Goal: Task Accomplishment & Management: Complete application form

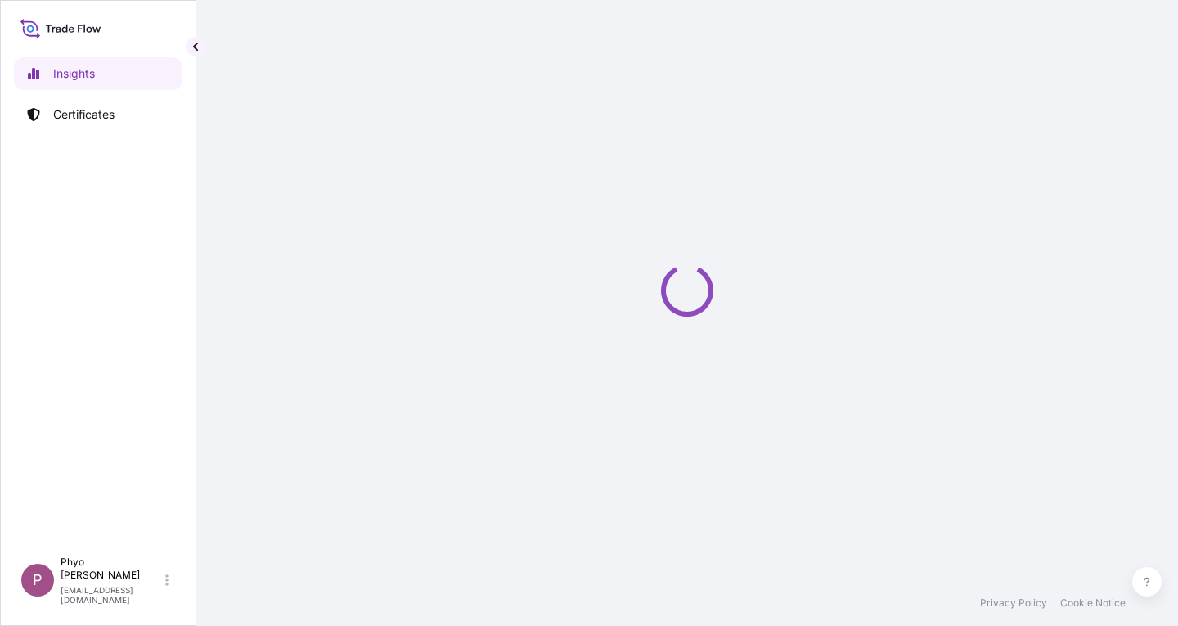
select select "2025"
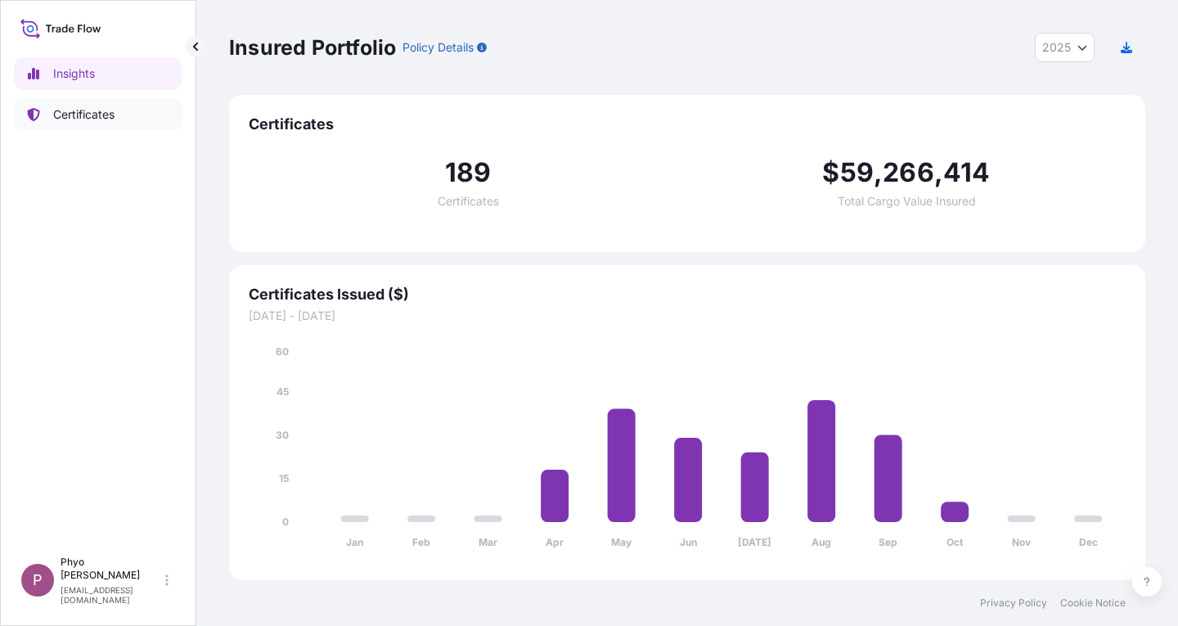
click at [96, 119] on p "Certificates" at bounding box center [83, 114] width 61 height 16
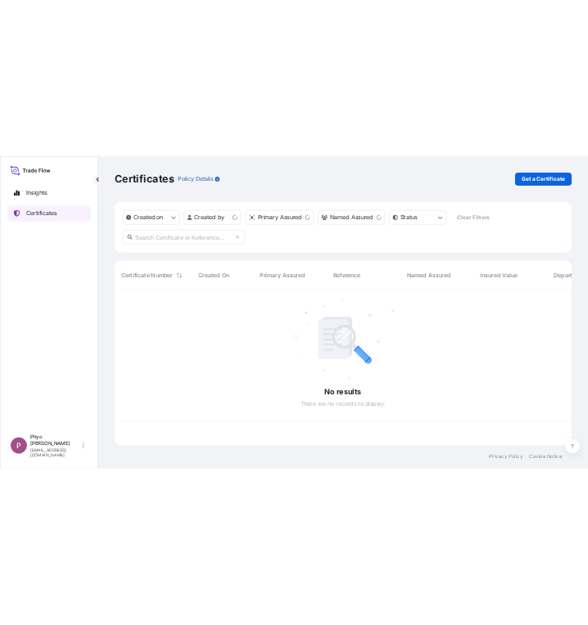
scroll to position [309, 904]
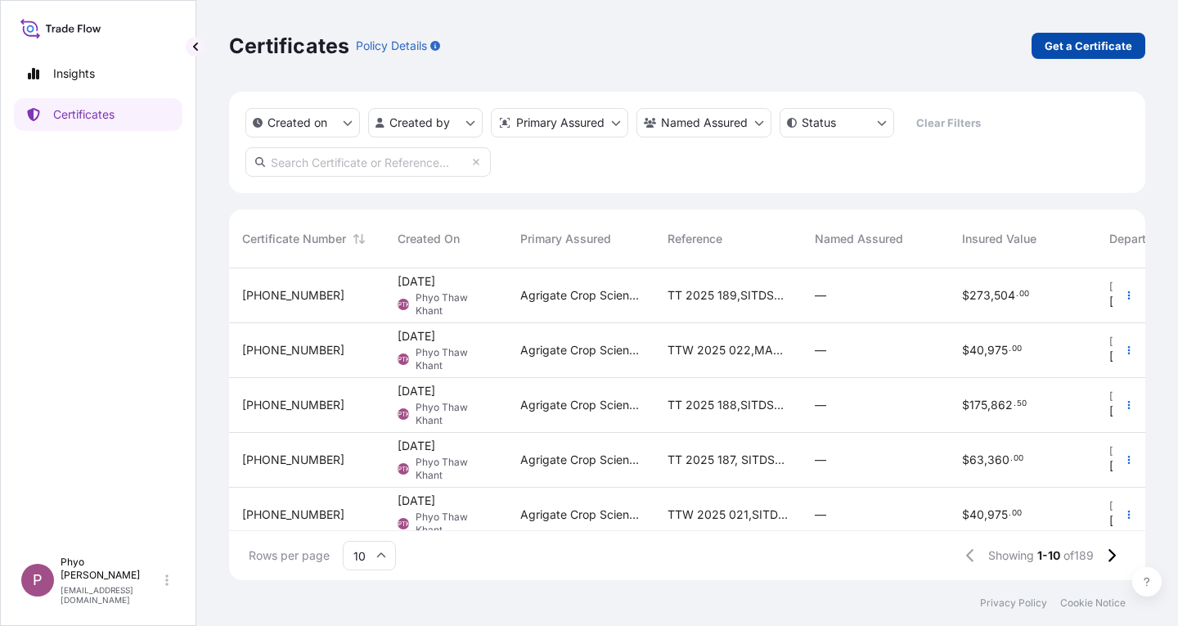
click at [1079, 43] on p "Get a Certificate" at bounding box center [1089, 46] width 88 height 16
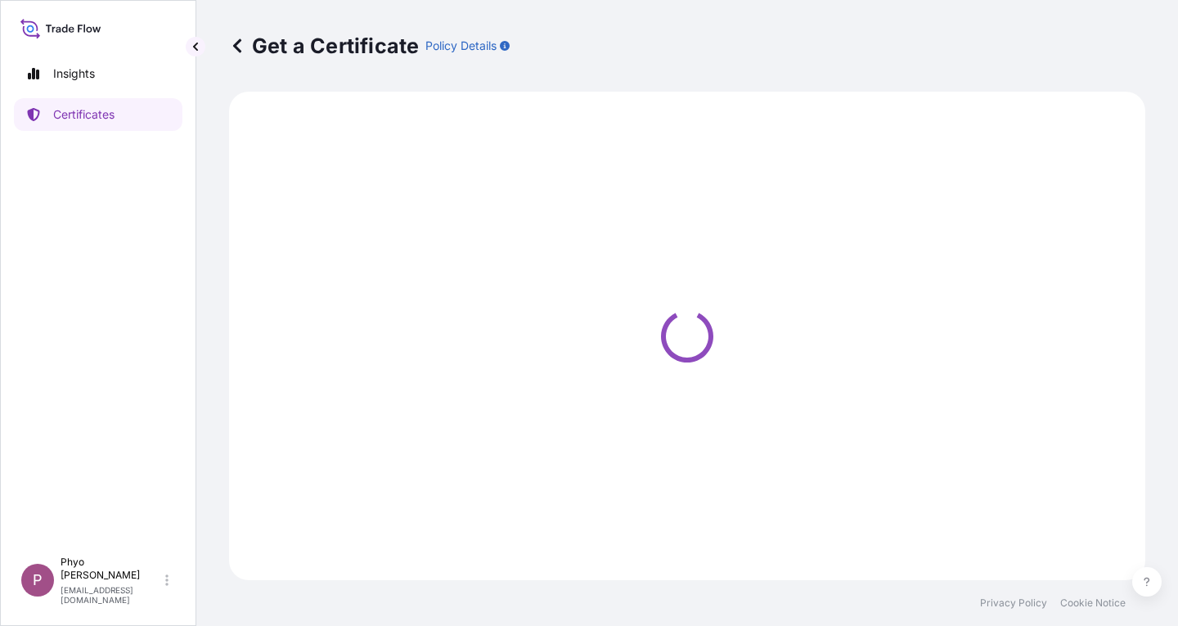
select select "Sea"
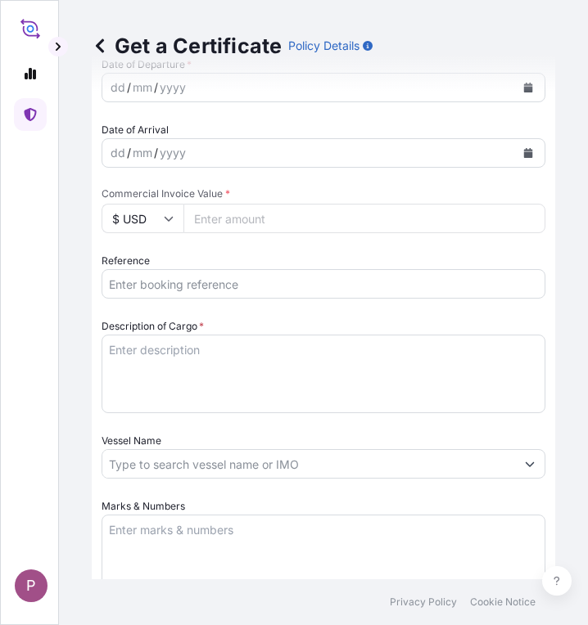
scroll to position [655, 0]
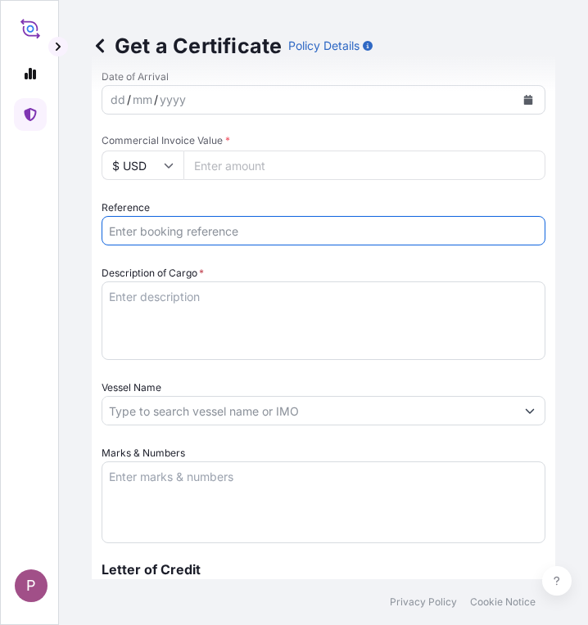
click at [200, 237] on input "Reference" at bounding box center [323, 230] width 444 height 29
paste input "TTF-2025162"
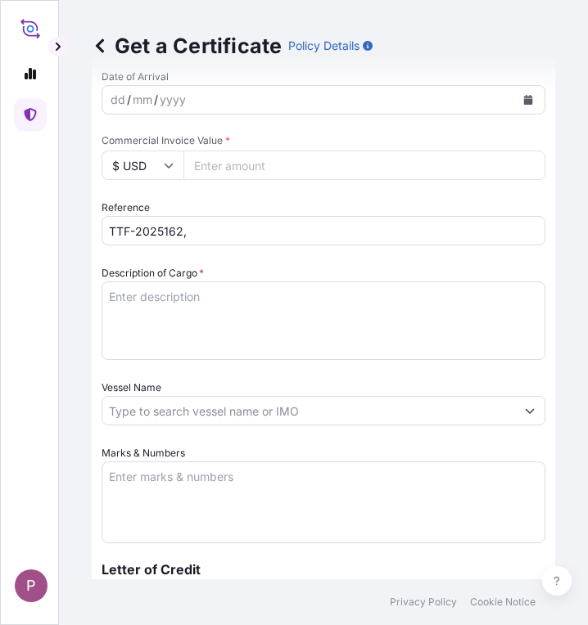
click at [263, 229] on input "TTF-2025162," at bounding box center [323, 230] width 444 height 29
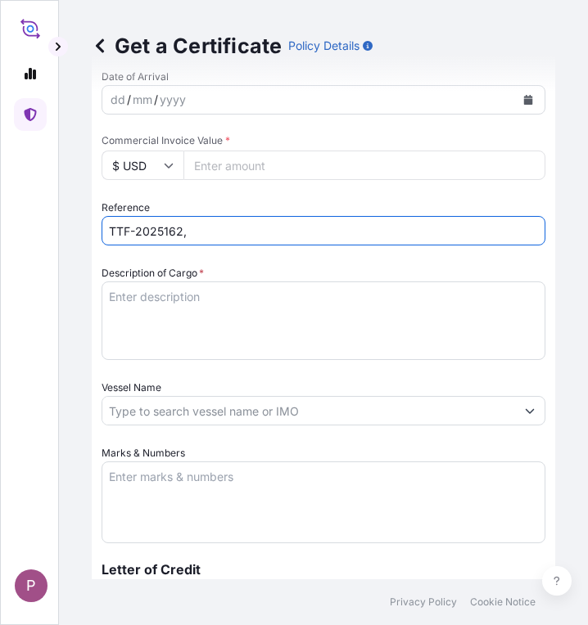
paste input "YGRZ03B"
type input "TTF-2025162,YGRZ03B"
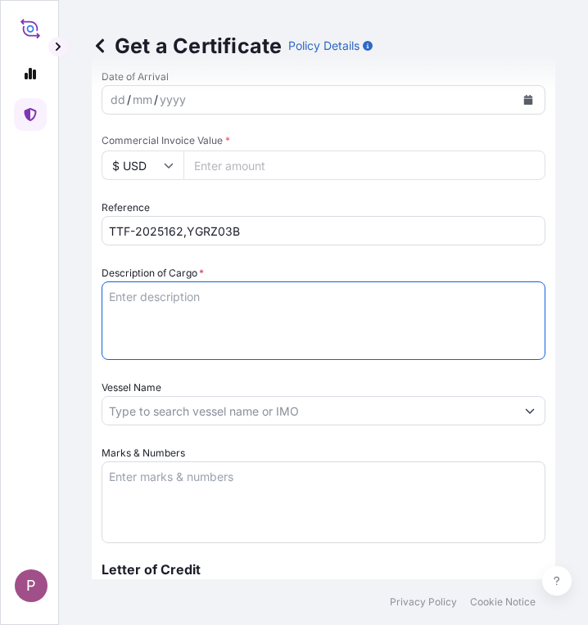
click at [142, 309] on textarea "Description of Cargo *" at bounding box center [323, 321] width 444 height 79
paste textarea "Fertilizer Kg 799,824.00 0.3980 318,329.95 [MEDICAL_DATA] Fertilizer N : 46 % (…"
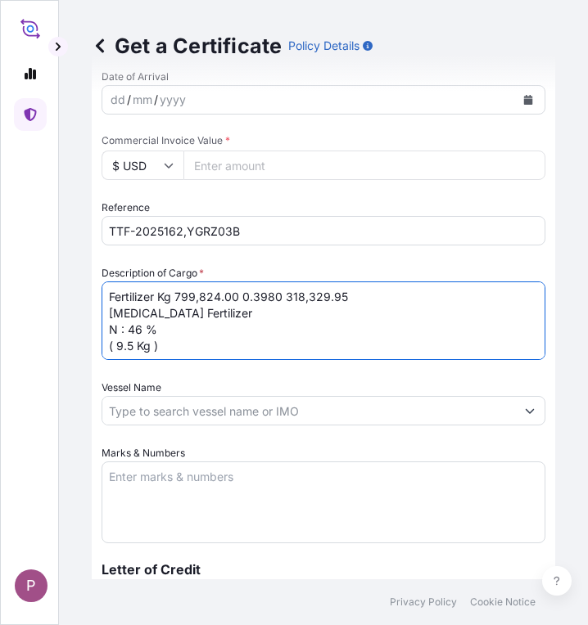
drag, startPoint x: 159, startPoint y: 295, endPoint x: 280, endPoint y: 293, distance: 121.1
click at [280, 293] on textarea "Fertilizer Kg 799,824.00 0.3980 318,329.95 [MEDICAL_DATA] Fertilizer N : 46 % (…" at bounding box center [323, 321] width 444 height 79
click at [274, 292] on textarea "Fertilizer 318,329.95 [MEDICAL_DATA] Fertilizer N : 46 % ( 9.5 Kg )" at bounding box center [323, 321] width 444 height 79
type textarea "Fertilizer [MEDICAL_DATA] Fertilizer N : 46 % ( 9.5 Kg )"
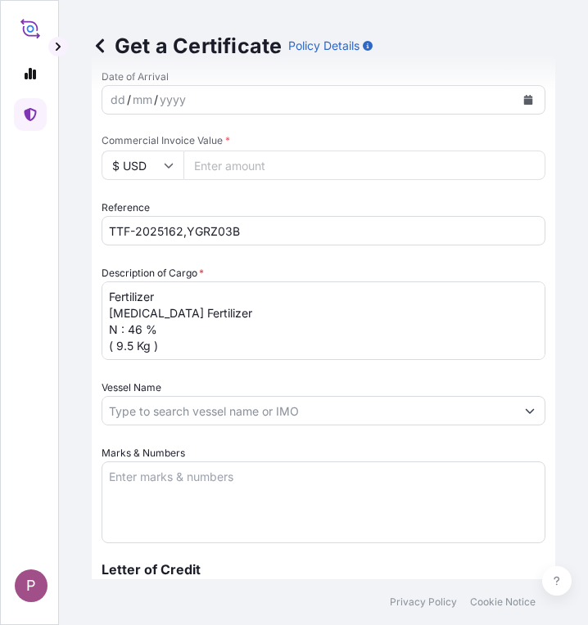
click at [258, 157] on input "Commercial Invoice Value *" at bounding box center [364, 165] width 362 height 29
paste input "350162.95"
type input "350162.95"
click at [236, 481] on textarea "Marks & Numbers" at bounding box center [323, 503] width 444 height 82
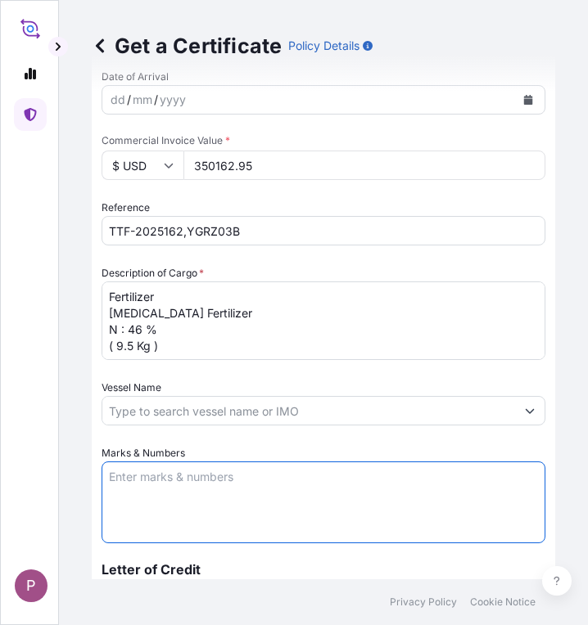
paste textarea "Myanma Awba Industries Co.,Ltd [STREET_ADDRESS][PERSON_NAME] TTF-2025162 [GEOGR…"
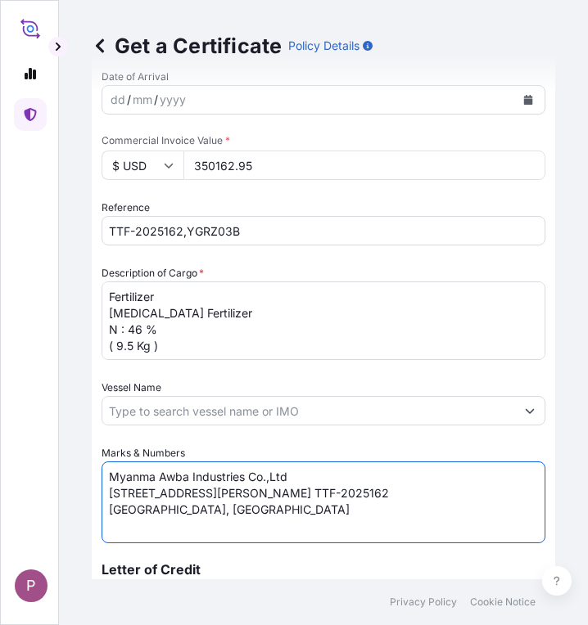
scroll to position [15, 0]
drag, startPoint x: 453, startPoint y: 497, endPoint x: 465, endPoint y: 509, distance: 17.4
click at [465, 509] on textarea "Myanma Awba Industries Co.,Ltd [STREET_ADDRESS][PERSON_NAME] TTF-2025162 [GEOGR…" at bounding box center [323, 503] width 444 height 82
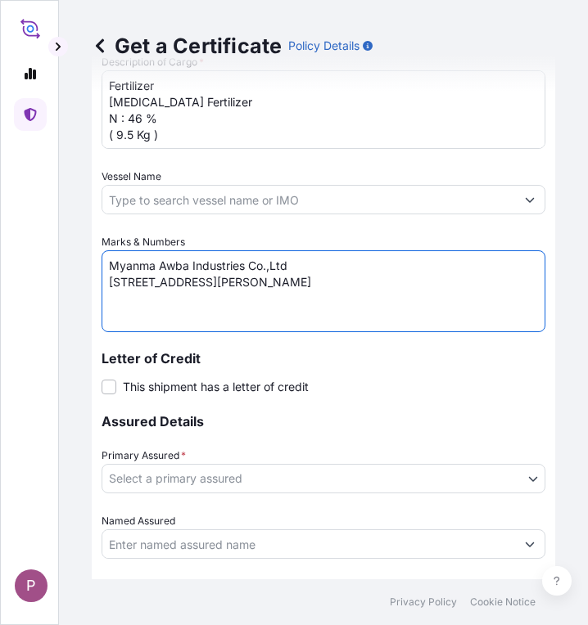
scroll to position [900, 0]
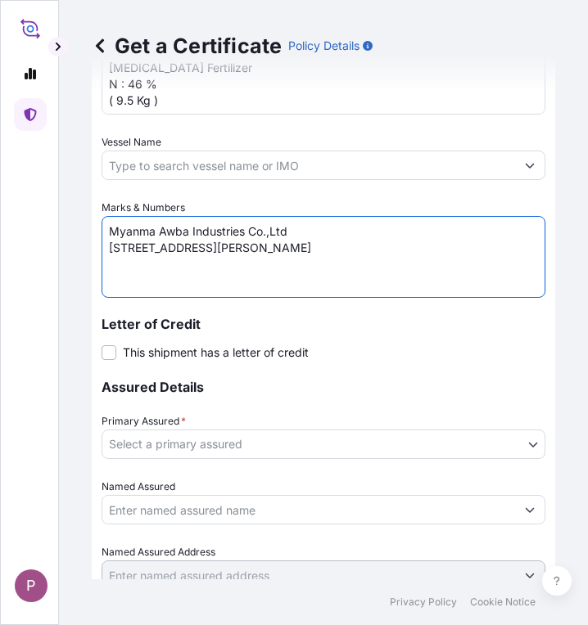
type textarea "Myanma Awba Industries Co.,Ltd [STREET_ADDRESS][PERSON_NAME]"
click at [464, 445] on body "P Get a Certificate Policy Details Route Details Cover door to port - Add loadi…" at bounding box center [294, 312] width 588 height 625
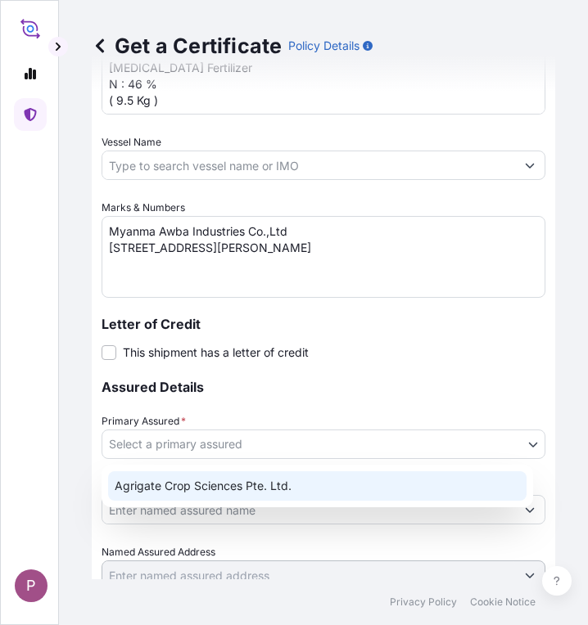
click at [445, 491] on div "Agrigate Crop Sciences Pte. Ltd." at bounding box center [317, 485] width 418 height 29
select select "31456"
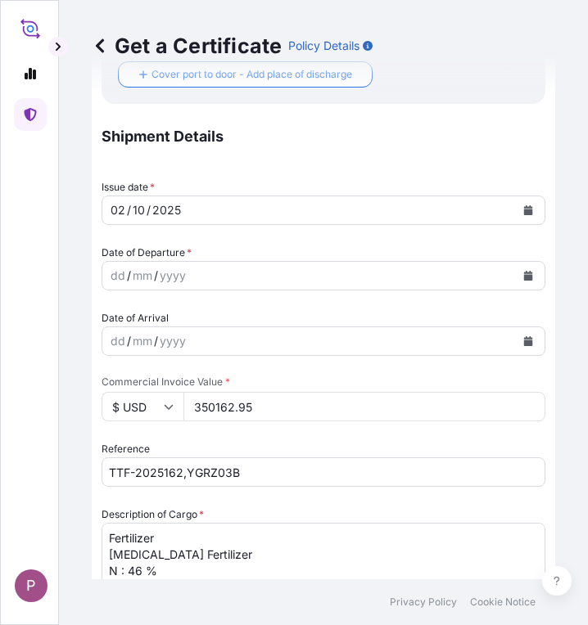
scroll to position [412, 0]
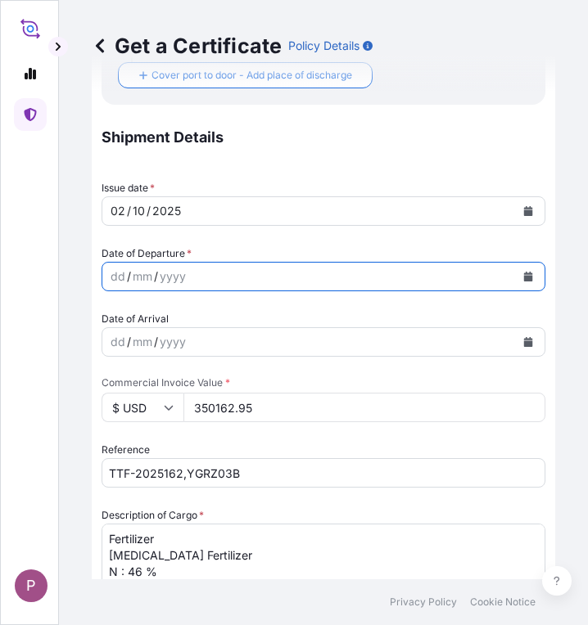
click at [524, 277] on icon "Calendar" at bounding box center [528, 277] width 9 height 10
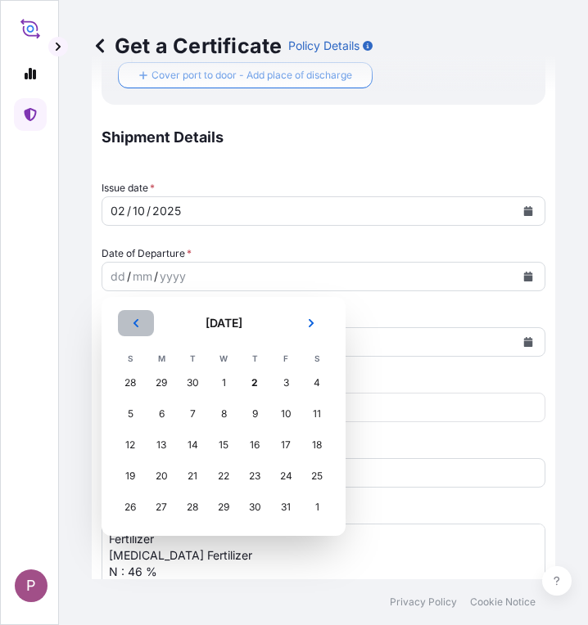
click at [132, 318] on icon "Previous" at bounding box center [136, 323] width 10 height 10
click at [257, 476] on div "25" at bounding box center [254, 476] width 29 height 29
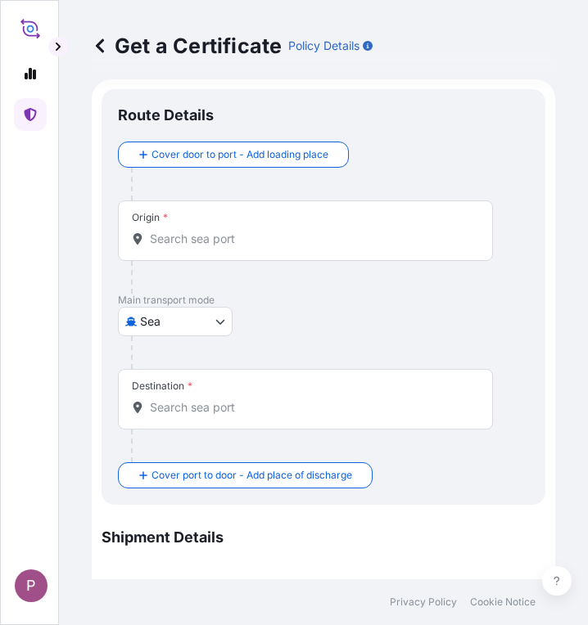
scroll to position [0, 0]
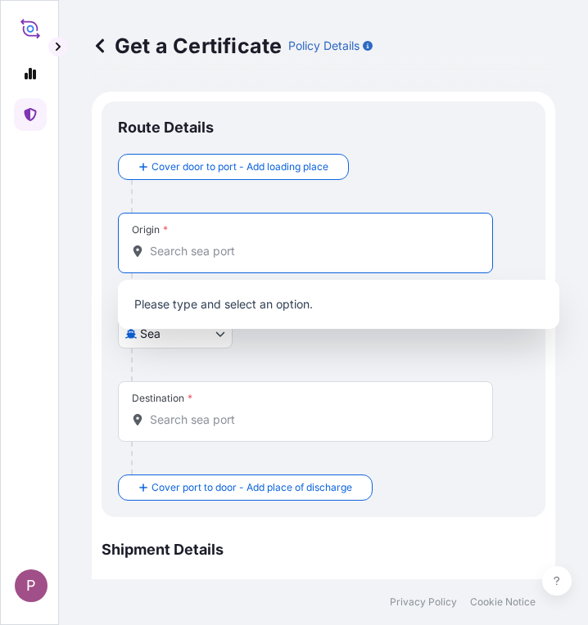
click at [209, 253] on input "Origin *" at bounding box center [311, 251] width 322 height 16
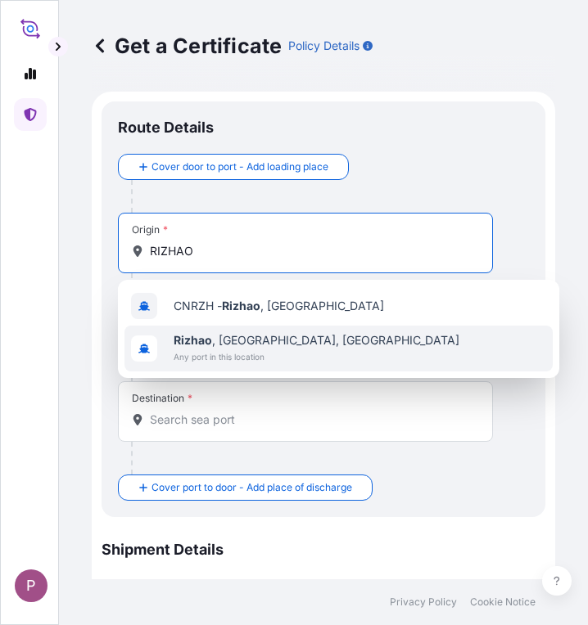
click at [279, 349] on span "Any port in this location" at bounding box center [316, 357] width 286 height 16
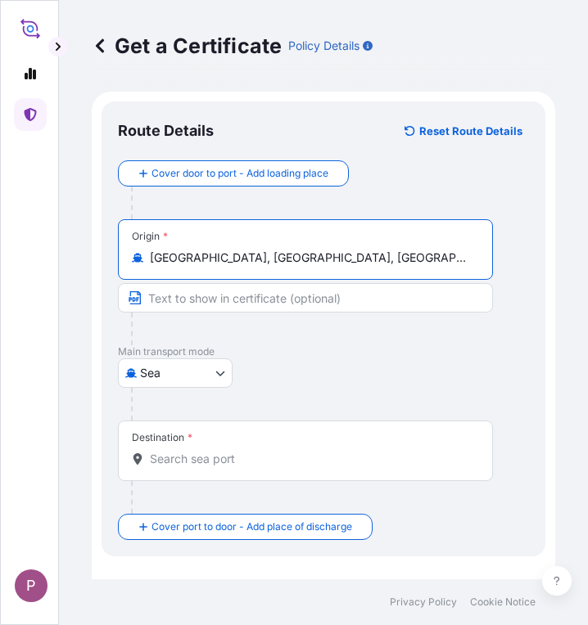
type input "[GEOGRAPHIC_DATA], [GEOGRAPHIC_DATA], [GEOGRAPHIC_DATA]"
click at [212, 466] on input "Destination *" at bounding box center [311, 459] width 322 height 16
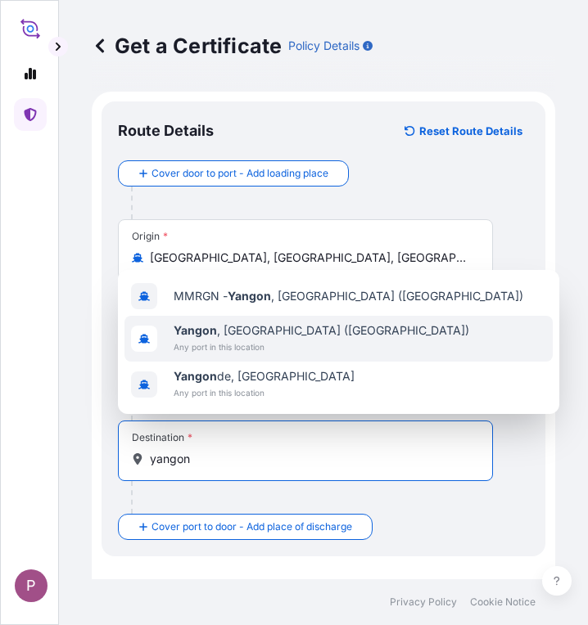
click at [237, 338] on span "[GEOGRAPHIC_DATA] , [GEOGRAPHIC_DATA] ([GEOGRAPHIC_DATA])" at bounding box center [320, 330] width 295 height 16
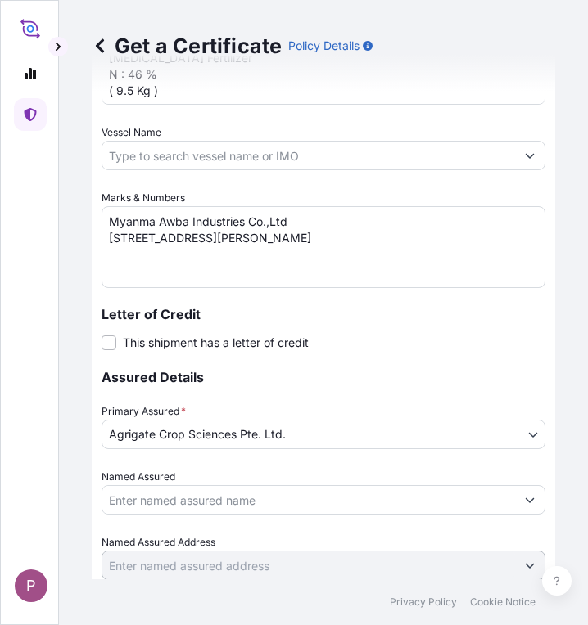
scroll to position [1057, 0]
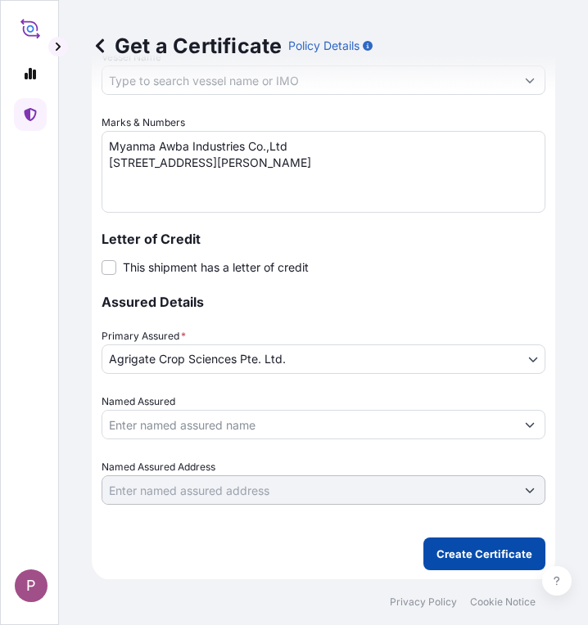
type input "[GEOGRAPHIC_DATA], [GEOGRAPHIC_DATA] ([GEOGRAPHIC_DATA])"
click at [470, 556] on p "Create Certificate" at bounding box center [484, 554] width 96 height 16
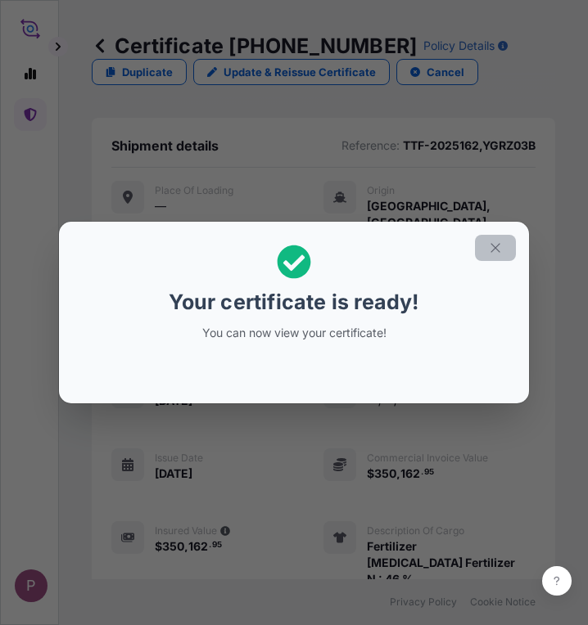
click at [494, 243] on icon "button" at bounding box center [495, 248] width 15 height 15
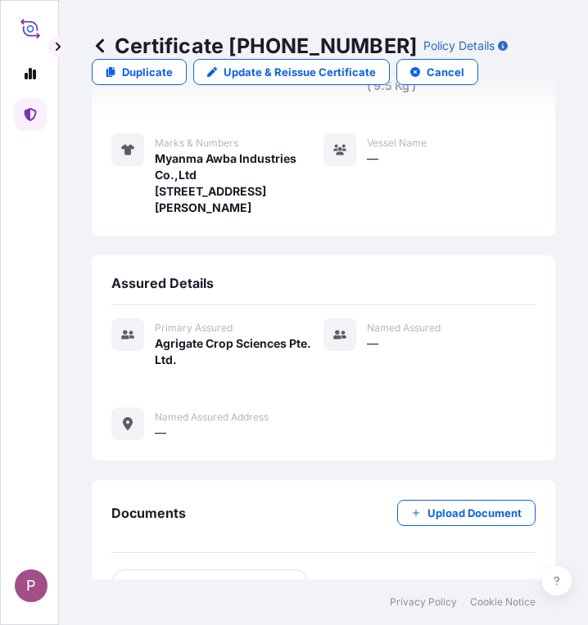
scroll to position [713, 0]
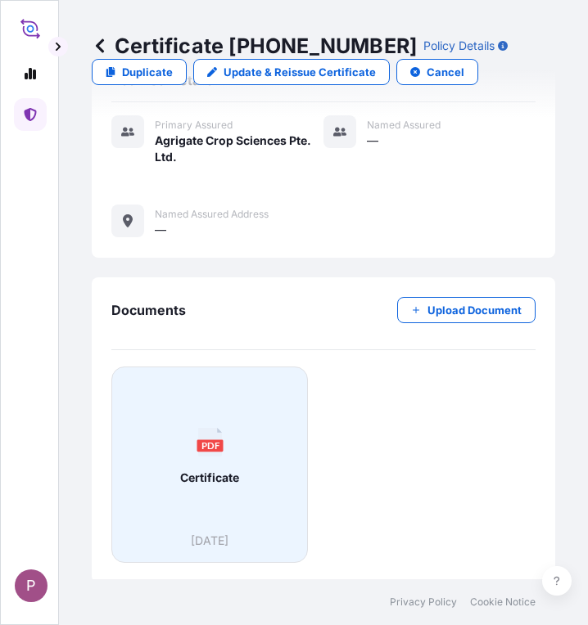
click at [232, 458] on div "PDF Certificate" at bounding box center [209, 457] width 169 height 152
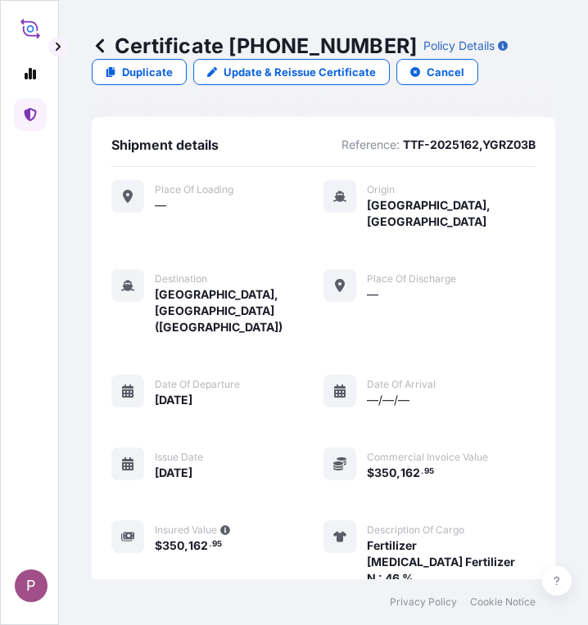
scroll to position [0, 0]
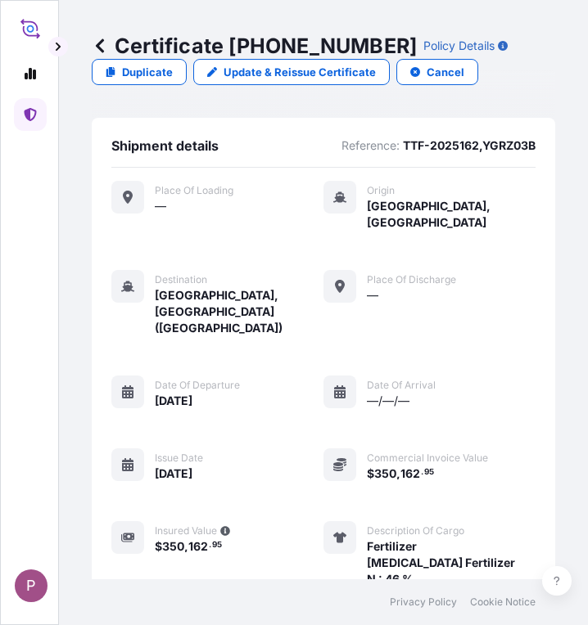
click at [35, 115] on icon at bounding box center [30, 114] width 12 height 13
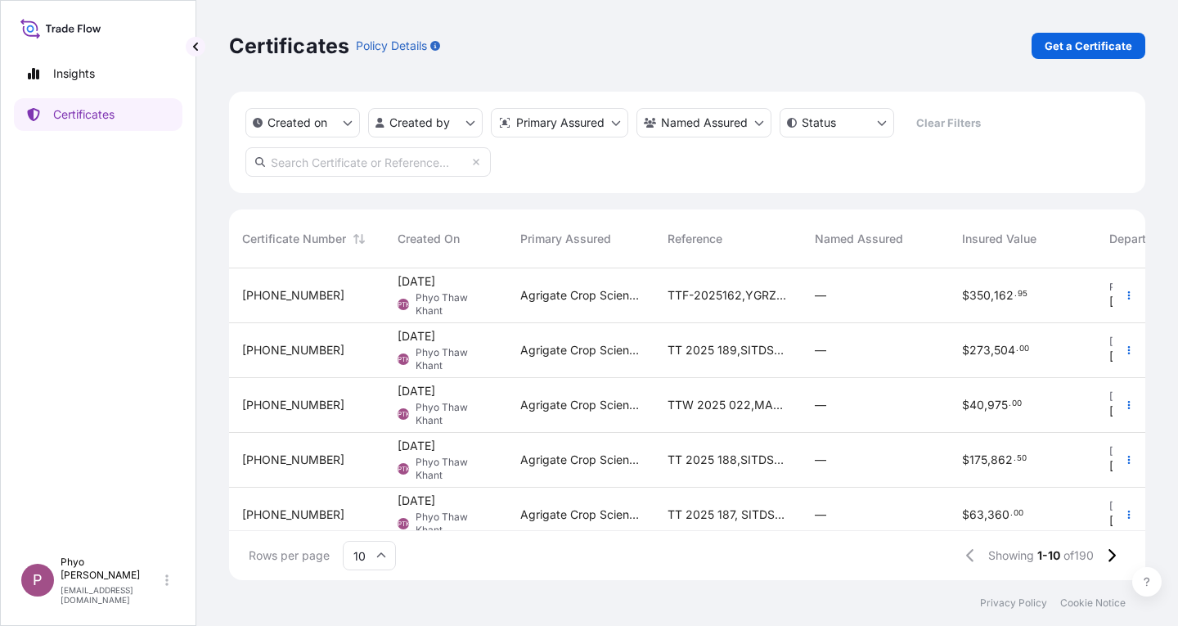
scroll to position [13, 13]
